Goal: Navigation & Orientation: Find specific page/section

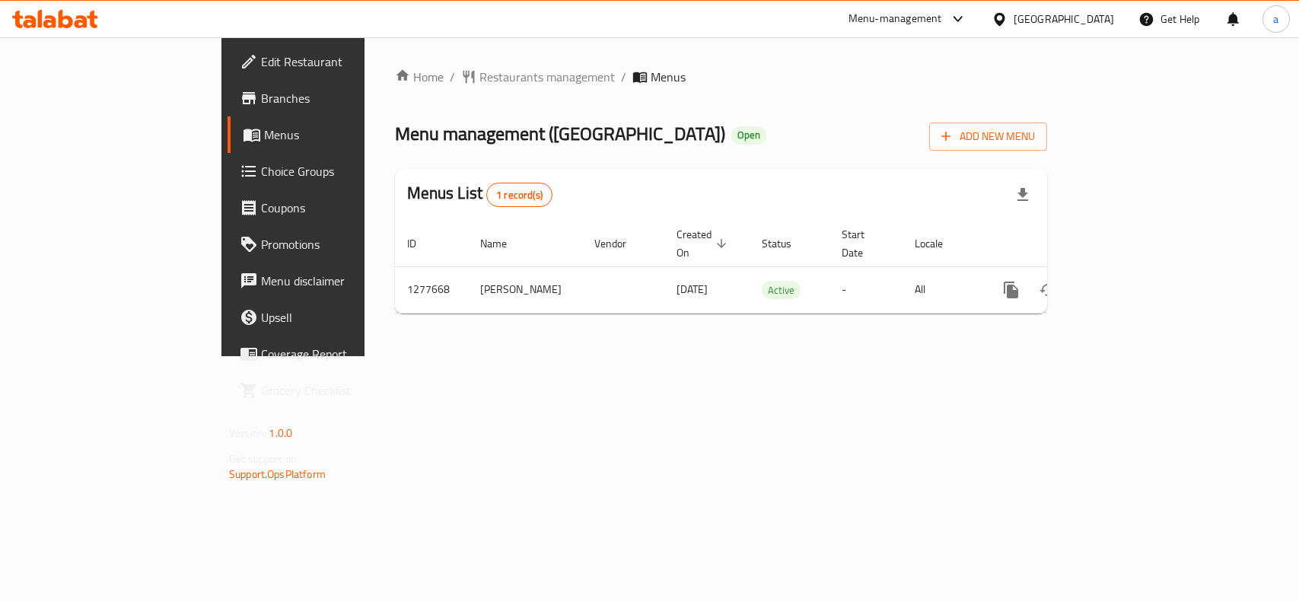
click at [1014, 24] on div at bounding box center [1002, 19] width 22 height 17
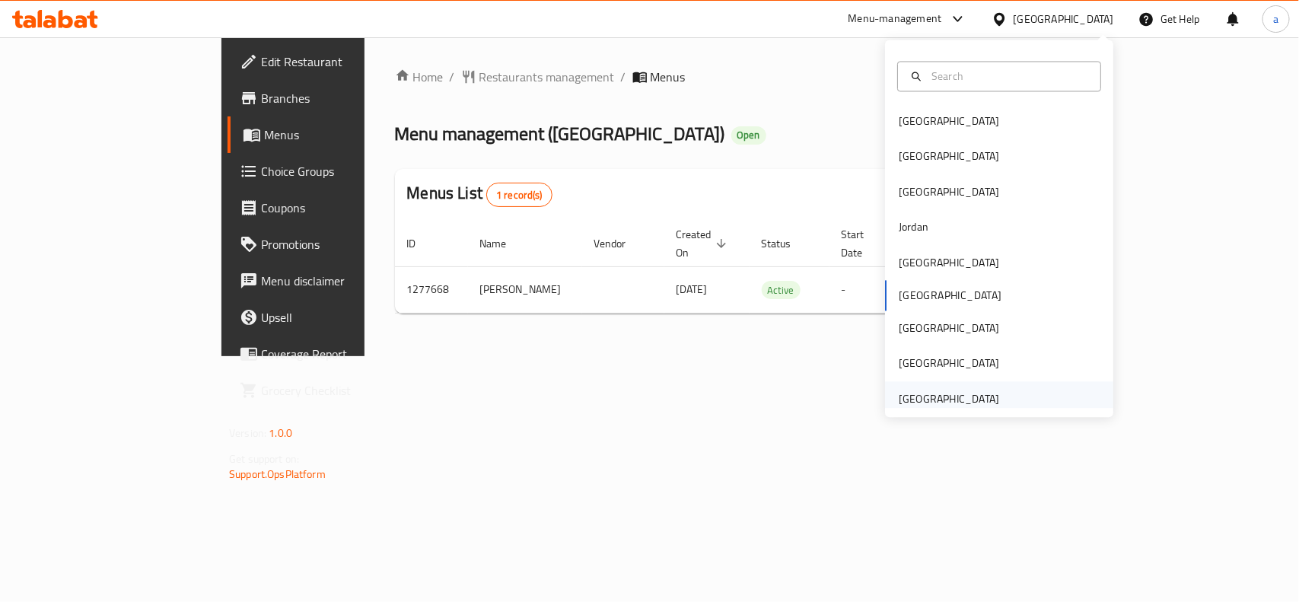
click at [947, 405] on div "[GEOGRAPHIC_DATA]" at bounding box center [949, 398] width 100 height 17
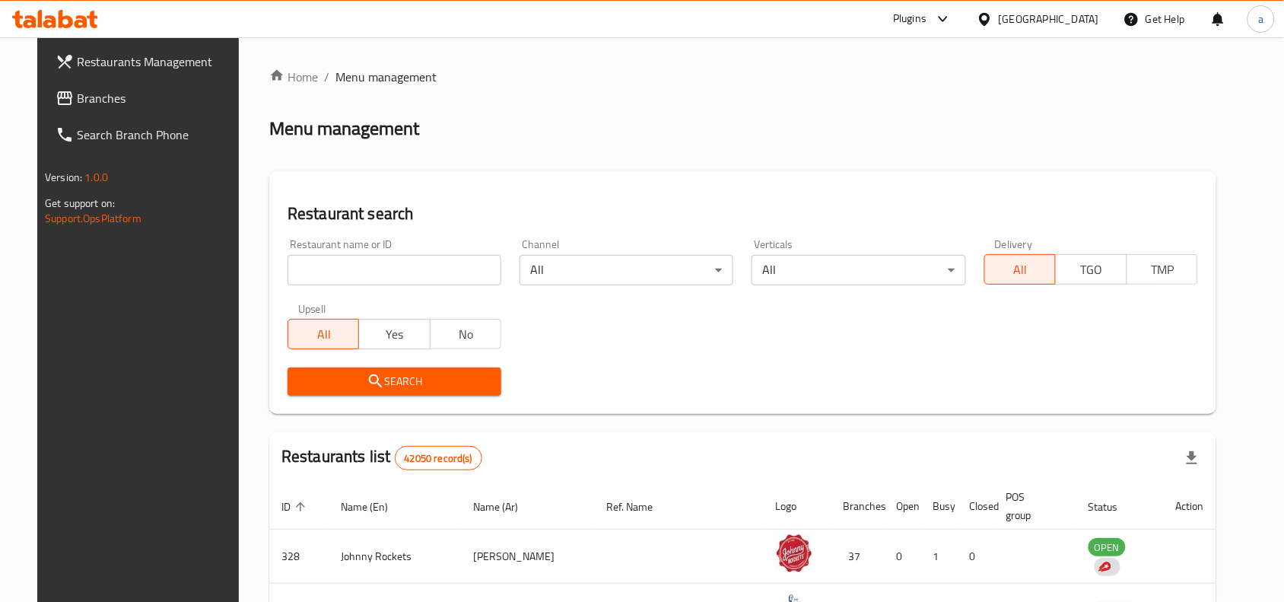
click at [123, 97] on span "Branches" at bounding box center [158, 98] width 163 height 18
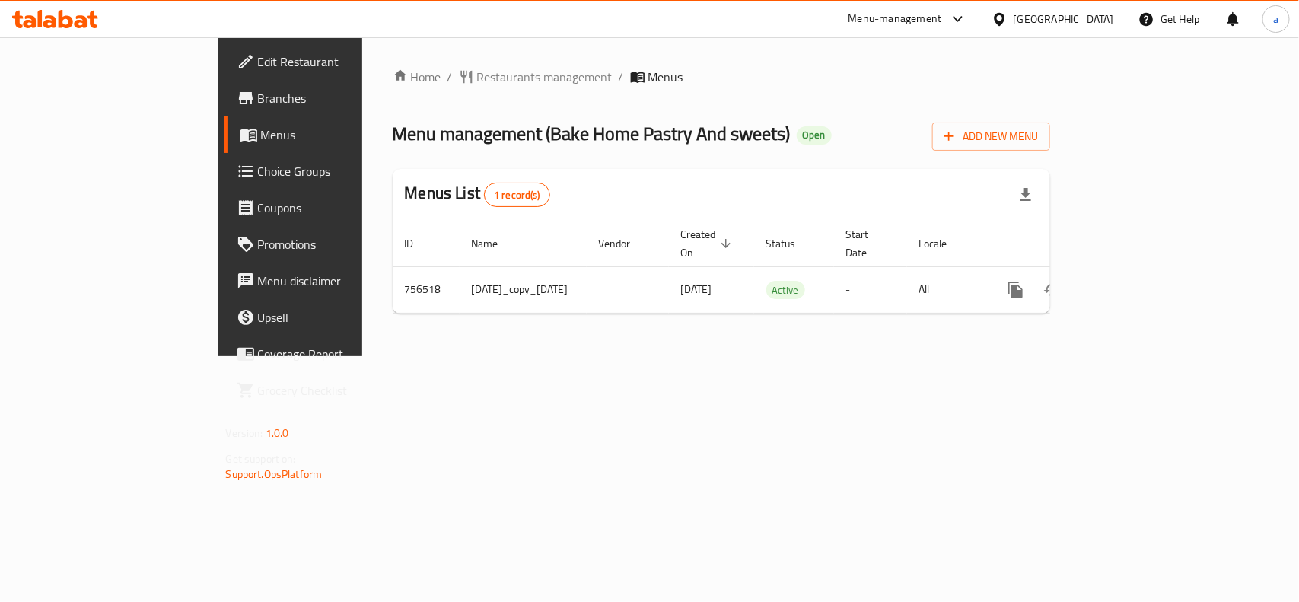
click at [676, 356] on div "Home / Restaurants management / Menus Menu management ( Bake Home Pastry And sw…" at bounding box center [721, 196] width 719 height 319
click at [477, 81] on span "Restaurants management" at bounding box center [544, 77] width 135 height 18
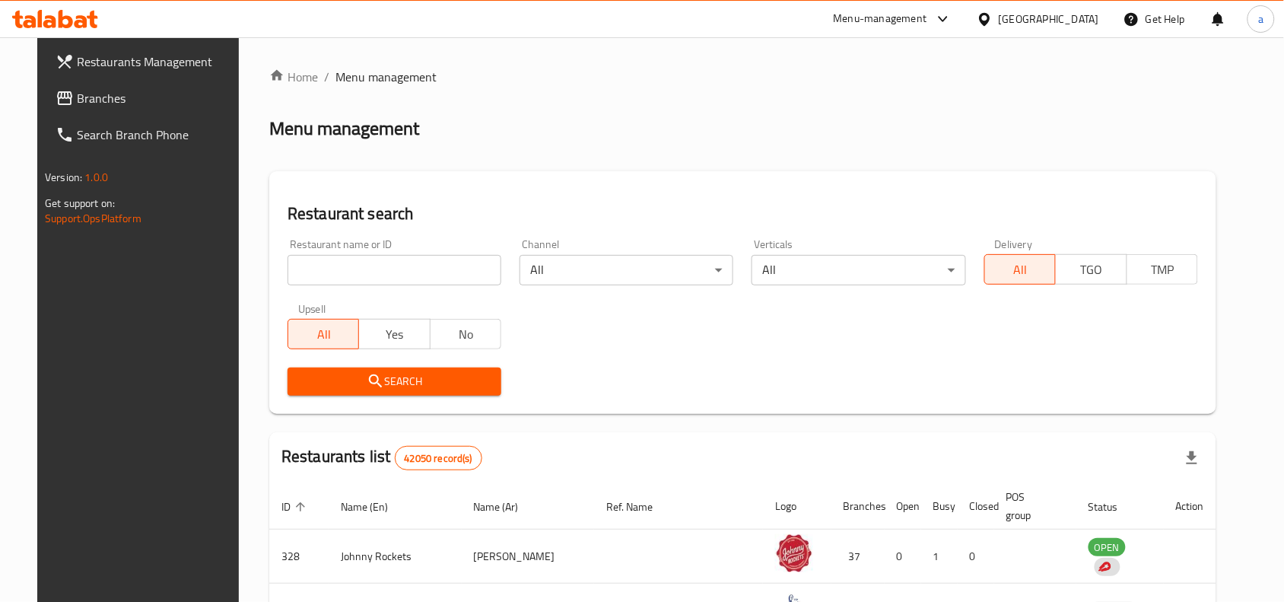
click at [77, 100] on span "Branches" at bounding box center [158, 98] width 163 height 18
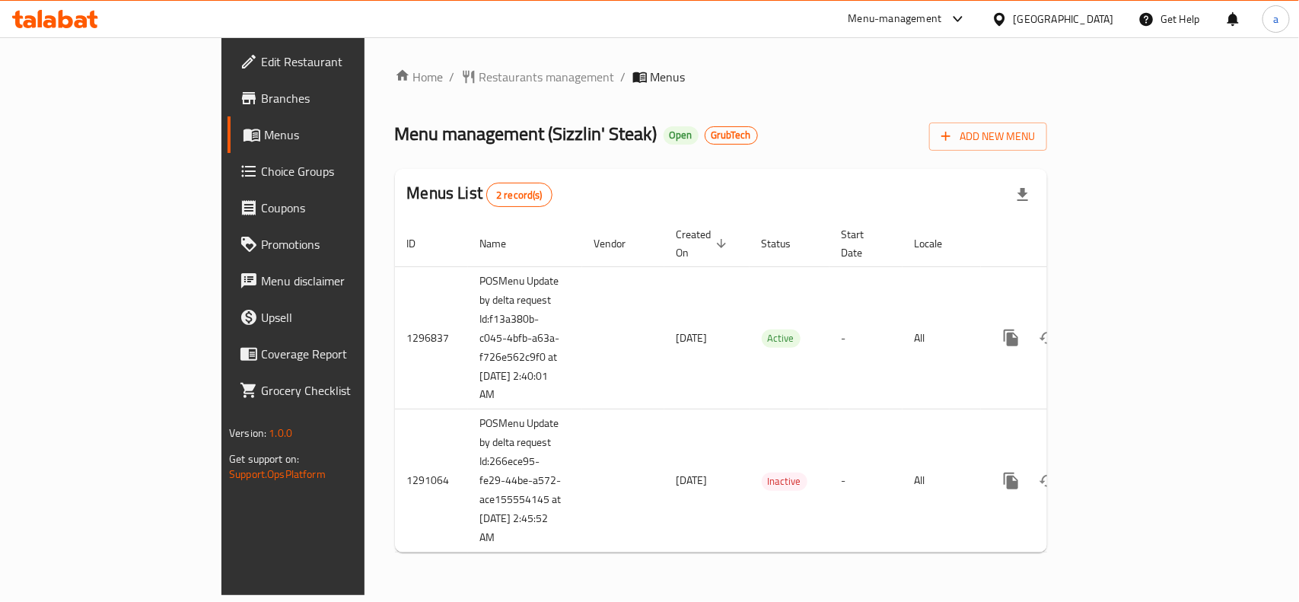
click at [877, 138] on div "Menu management ( Sizzlin' Steak ) Open GrubTech Add New Menu" at bounding box center [721, 133] width 652 height 34
click at [721, 128] on div "Menu management ( Sizzlin' Steak ) Open GrubTech Add New Menu" at bounding box center [721, 133] width 652 height 34
